Goal: Find specific page/section: Find specific page/section

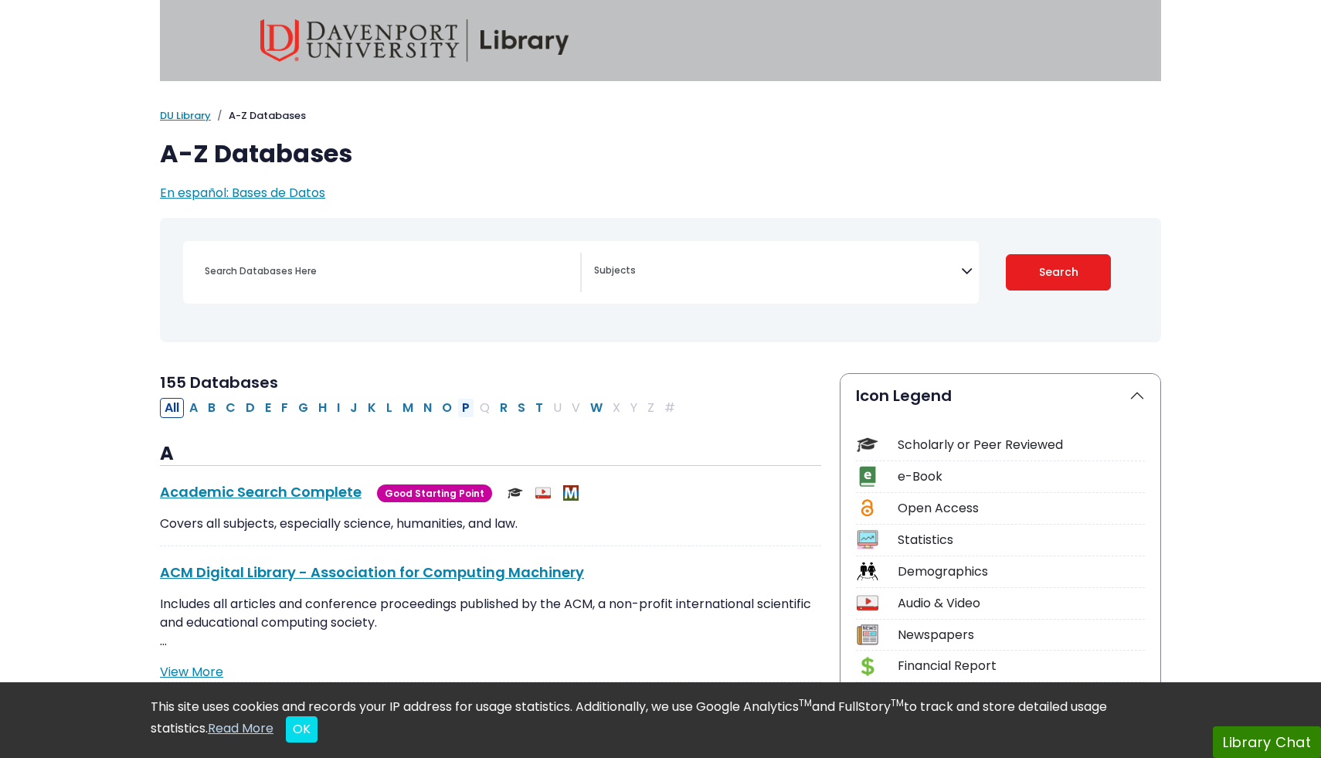
click at [470, 405] on button "P" at bounding box center [465, 408] width 17 height 20
select select "Database Subject Filter"
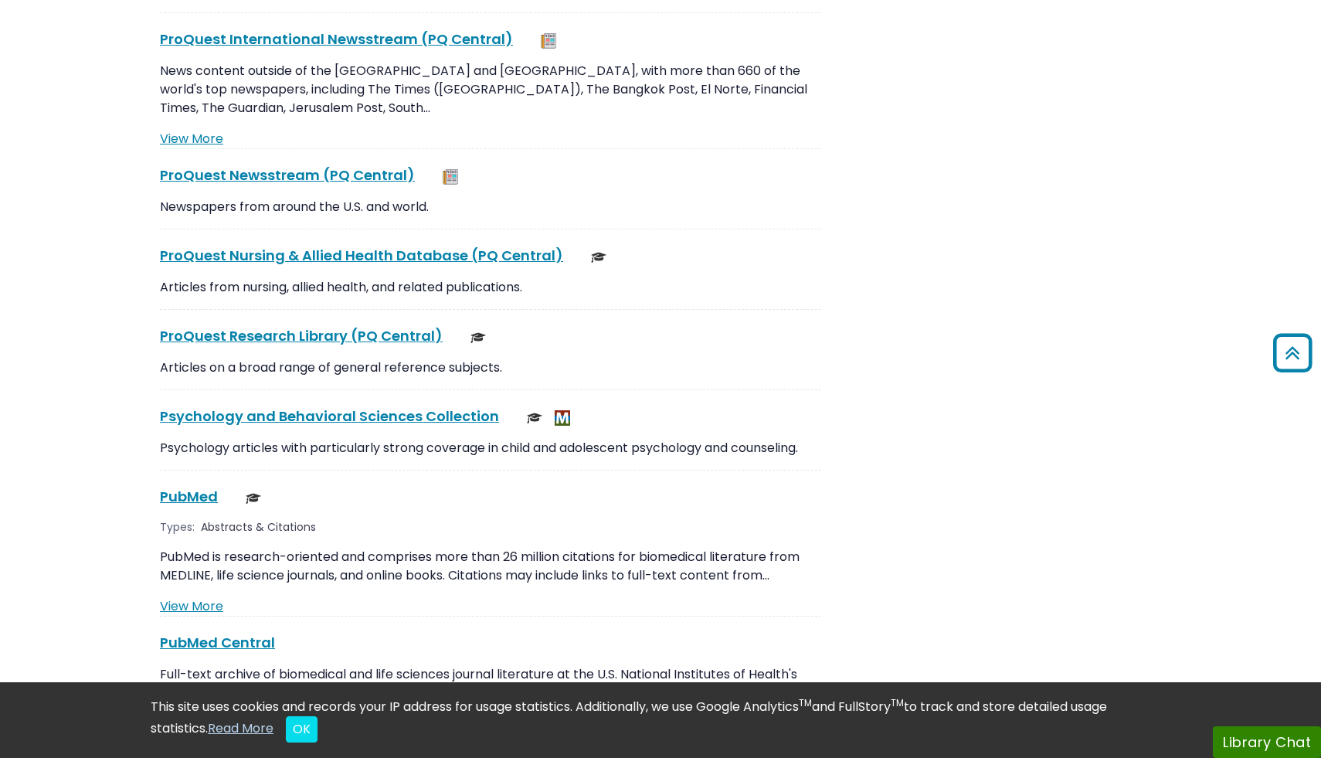
scroll to position [2439, 0]
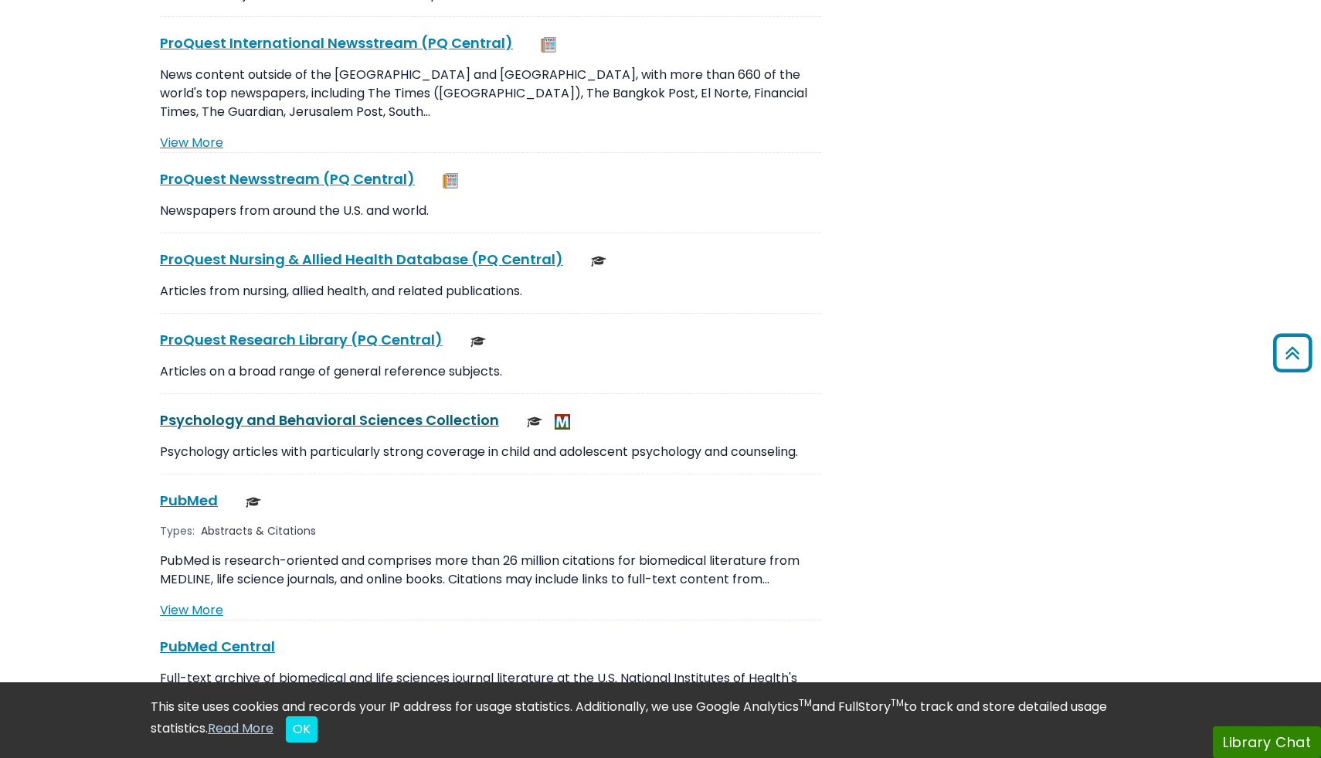
click at [277, 410] on link "Psychology and Behavioral Sciences Collection This link opens in a new window" at bounding box center [329, 419] width 339 height 19
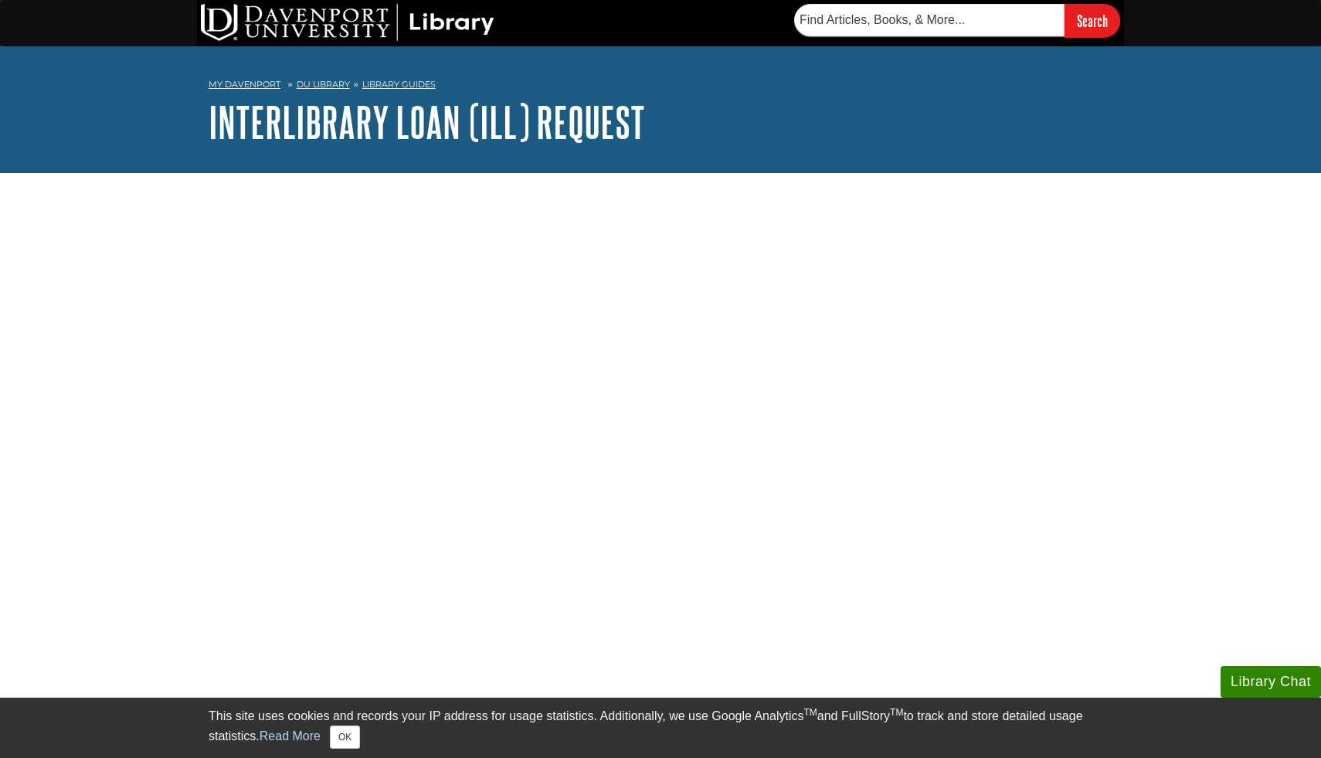
scroll to position [2, 0]
